Goal: Task Accomplishment & Management: Manage account settings

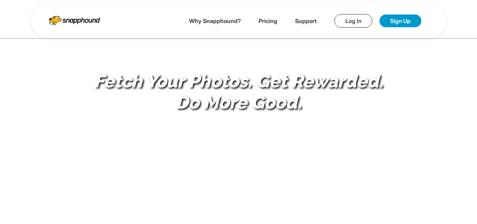
click at [345, 19] on link "Log In" at bounding box center [353, 20] width 38 height 13
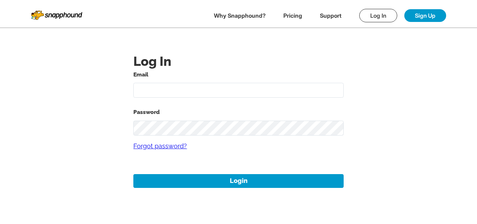
click at [218, 86] on input "text" at bounding box center [238, 90] width 210 height 15
click at [178, 89] on input "text" at bounding box center [238, 90] width 210 height 15
type input "11aug01@gmail.com"
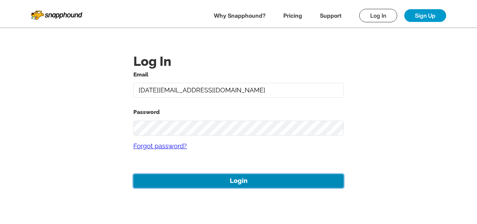
click at [233, 178] on button "Login" at bounding box center [238, 181] width 210 height 14
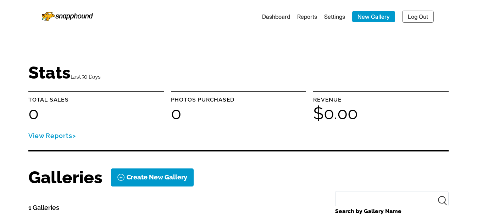
click at [328, 16] on link "Settings" at bounding box center [334, 16] width 21 height 7
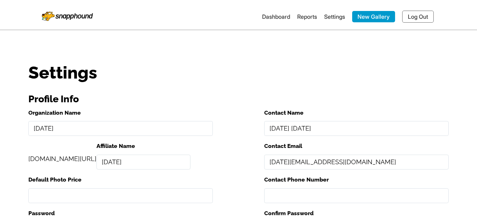
click at [271, 11] on li "Dashboard" at bounding box center [276, 16] width 28 height 11
click at [268, 17] on link "Dashboard" at bounding box center [276, 16] width 28 height 7
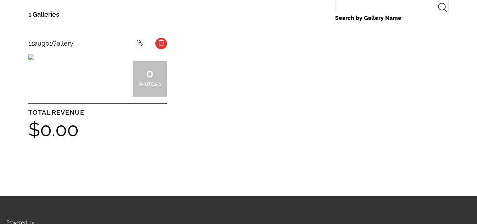
scroll to position [213, 0]
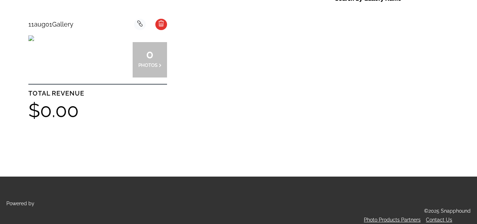
click at [34, 41] on img at bounding box center [31, 38] width 6 height 6
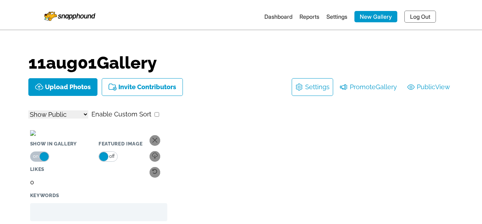
select select "onlyShowInGallery"
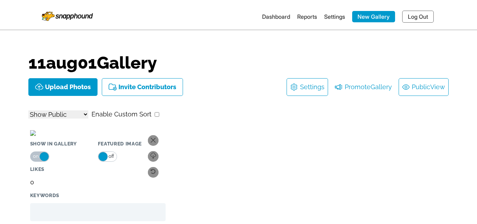
click at [431, 95] on li "Public View" at bounding box center [423, 87] width 50 height 18
click at [423, 85] on link "Public View" at bounding box center [423, 86] width 43 height 11
select select "onlyShowInGallery"
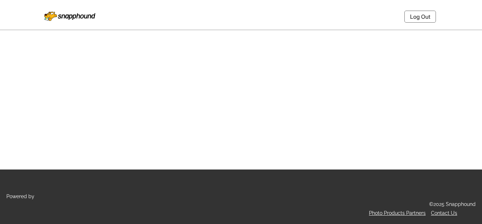
select select "onlyShowInGallery"
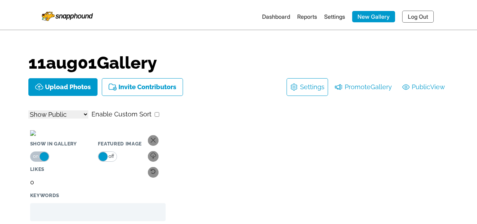
click at [409, 18] on link "Log Out" at bounding box center [418, 17] width 32 height 12
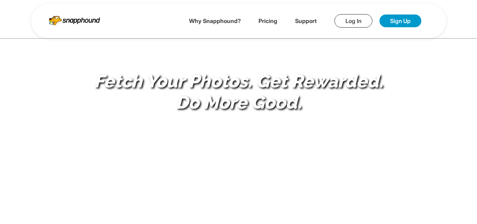
click at [342, 23] on link "Log In" at bounding box center [353, 20] width 38 height 13
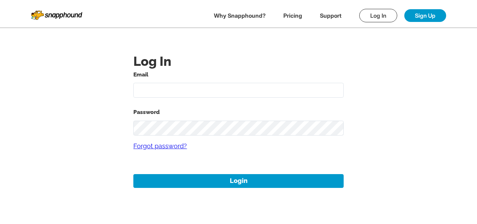
click at [197, 87] on input "text" at bounding box center [238, 90] width 210 height 15
type input "a"
type input "11aug01@gmail.com"
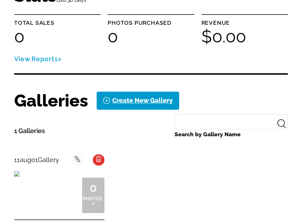
scroll to position [142, 0]
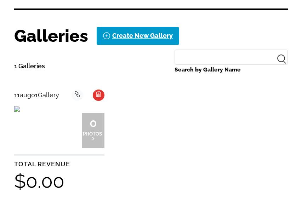
click at [20, 112] on img at bounding box center [17, 109] width 6 height 6
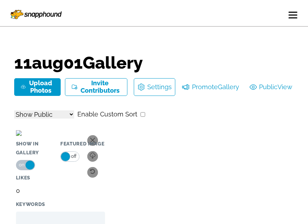
select select "onlyShowInGallery"
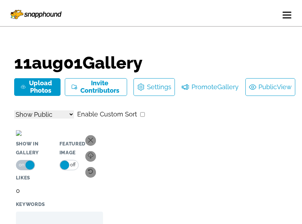
click at [265, 88] on link "Public View" at bounding box center [270, 86] width 43 height 11
select select "onlyShowInGallery"
